Goal: Manage account settings

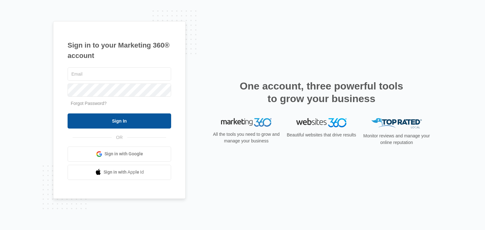
type input "[EMAIL_ADDRESS][DOMAIN_NAME]"
click at [121, 123] on input "Sign In" at bounding box center [119, 121] width 103 height 15
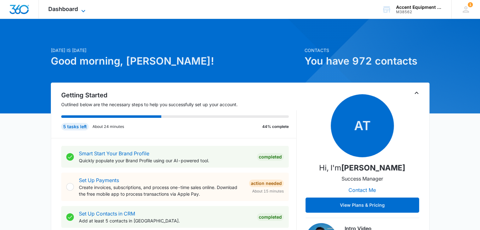
click at [83, 10] on icon at bounding box center [84, 11] width 8 height 8
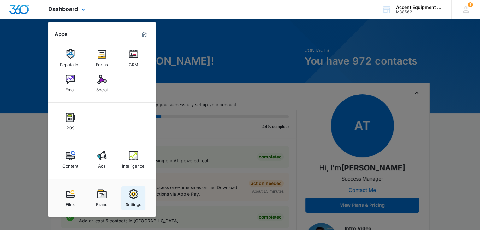
click at [131, 195] on img at bounding box center [133, 194] width 9 height 9
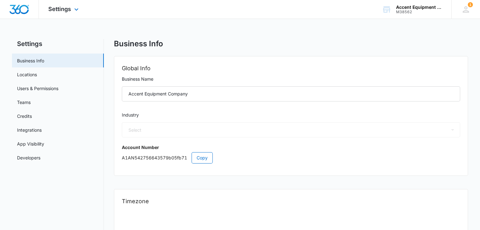
select select "52"
select select "US"
select select "America/Chicago"
click at [27, 116] on link "Credits" at bounding box center [24, 116] width 15 height 7
